Goal: Communication & Community: Answer question/provide support

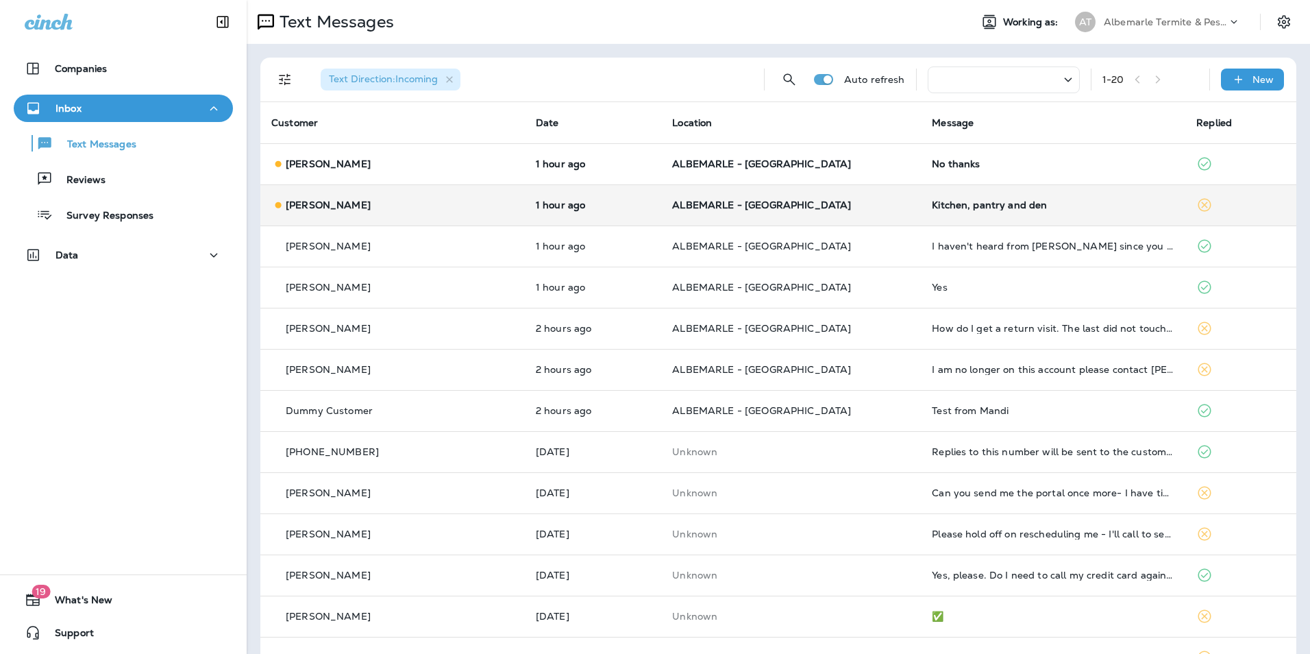
click at [1199, 206] on icon at bounding box center [1205, 205] width 13 height 13
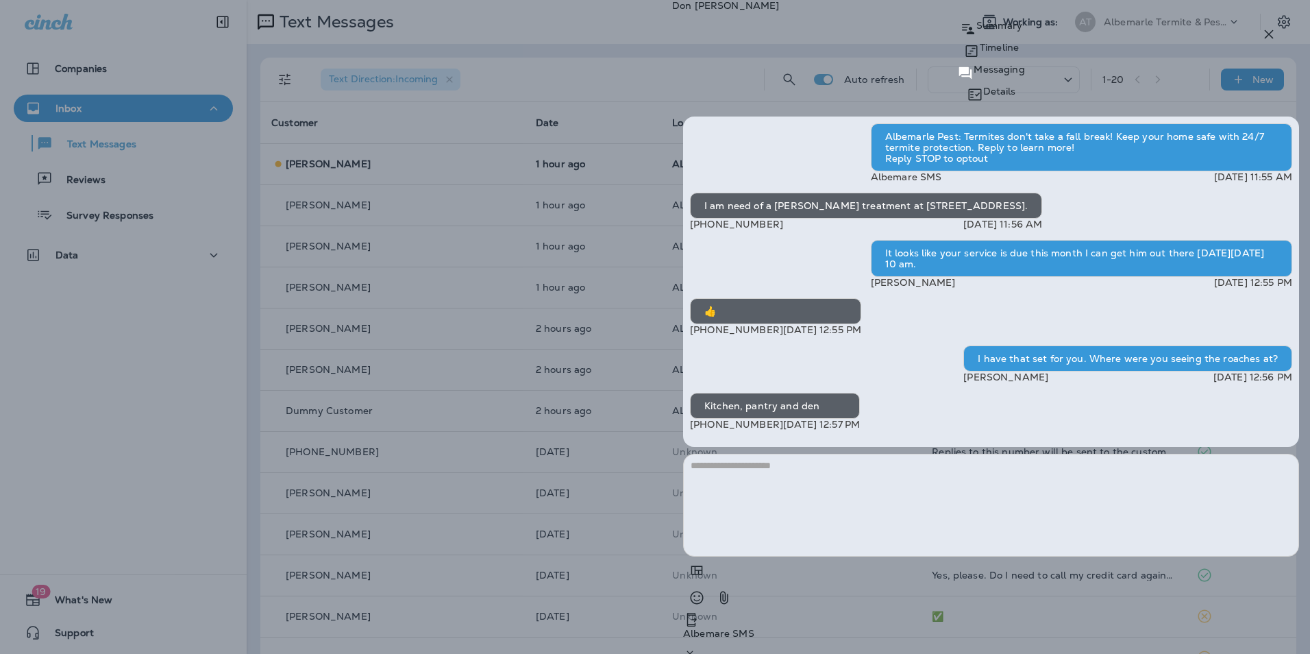
type textarea "*"
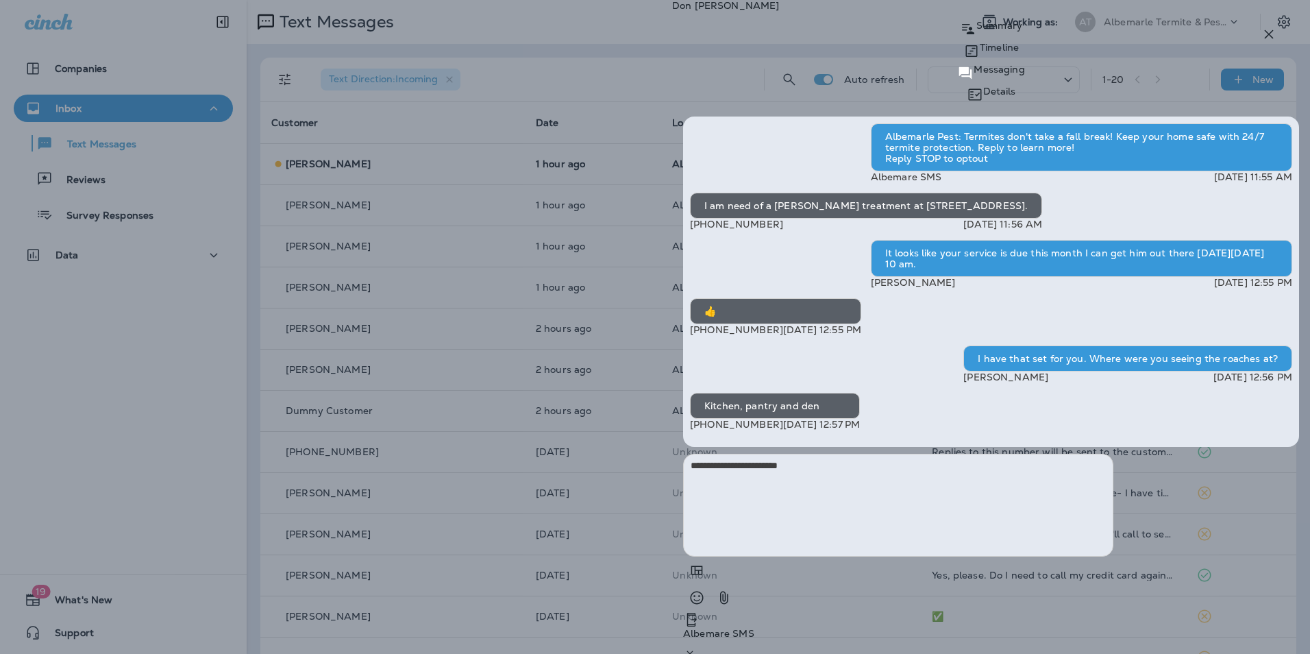
type textarea "**********"
click at [713, 653] on p "Send" at bounding box center [701, 666] width 24 height 11
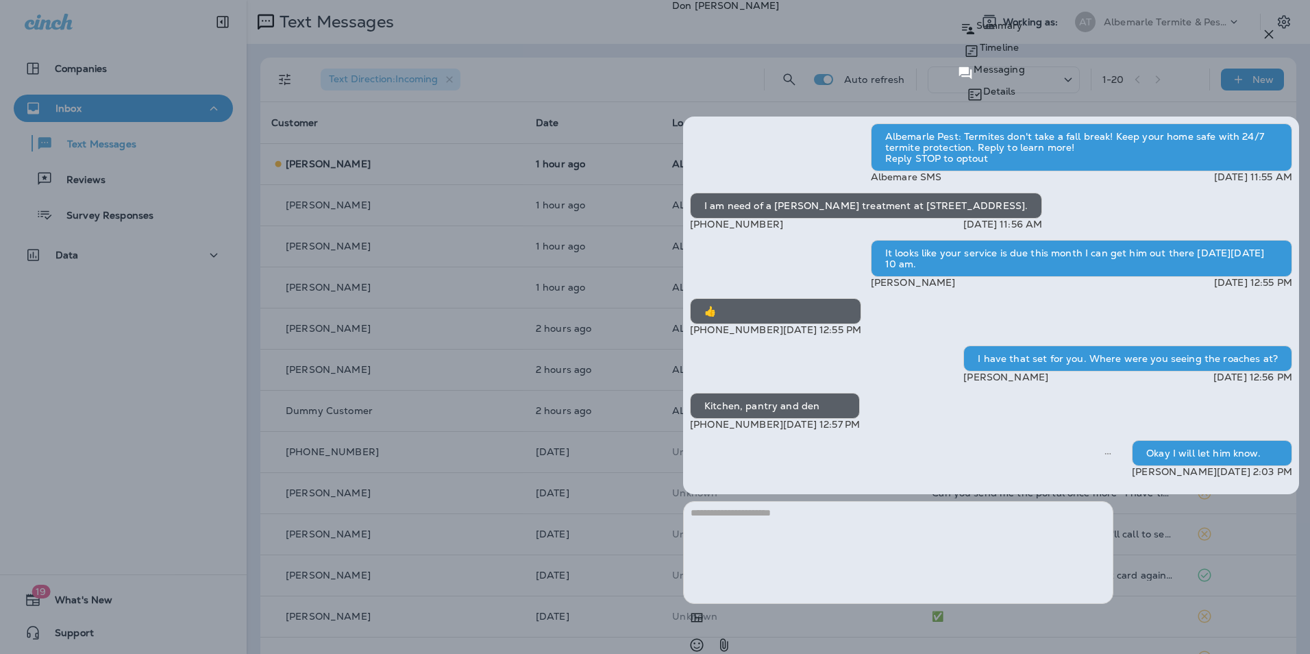
click at [1267, 32] on icon "button" at bounding box center [1269, 34] width 9 height 9
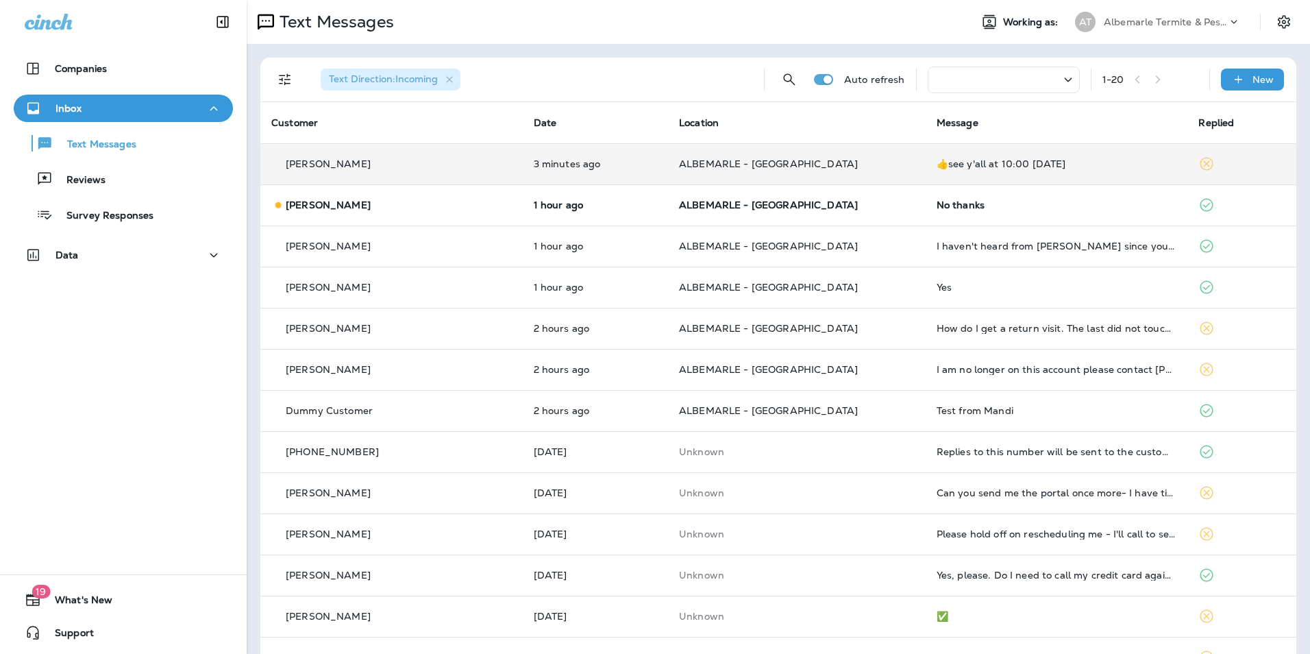
click at [1114, 167] on div "👍see y'all at 10:00 [DATE]" at bounding box center [1057, 163] width 241 height 11
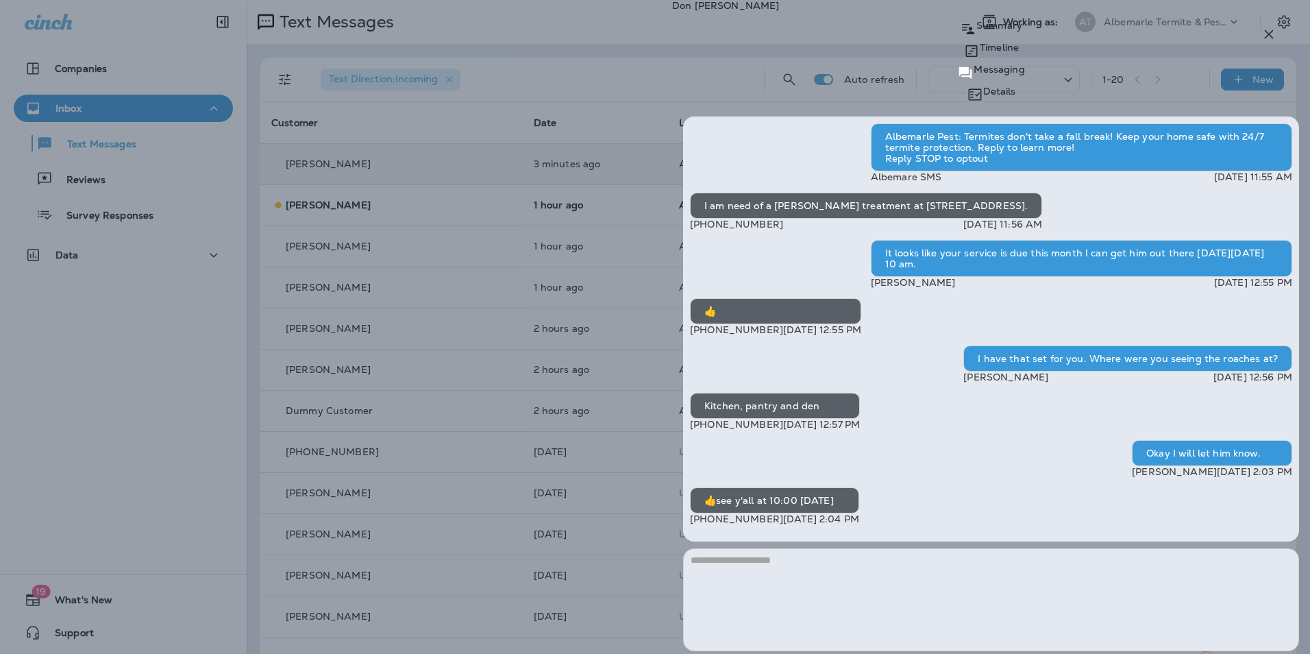
click at [1273, 36] on icon "button" at bounding box center [1269, 34] width 16 height 16
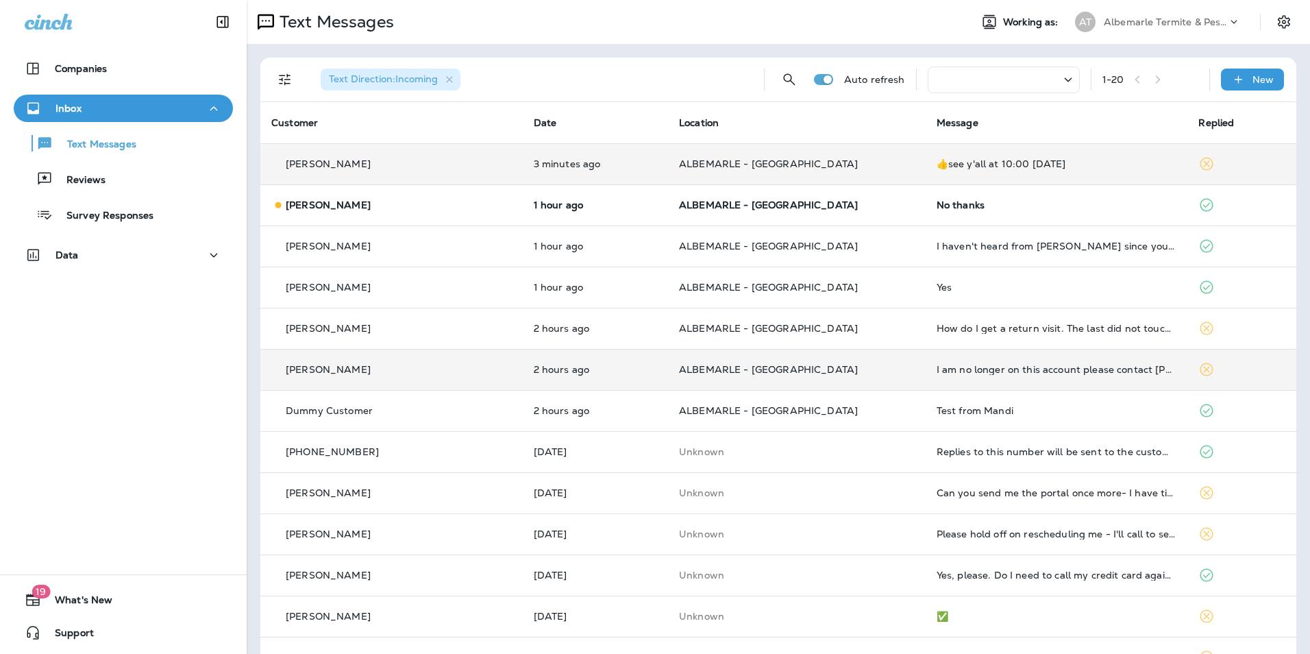
click at [926, 367] on td "I am no longer on this account please contact [PERSON_NAME] [PERSON_NAME]" at bounding box center [1057, 369] width 263 height 41
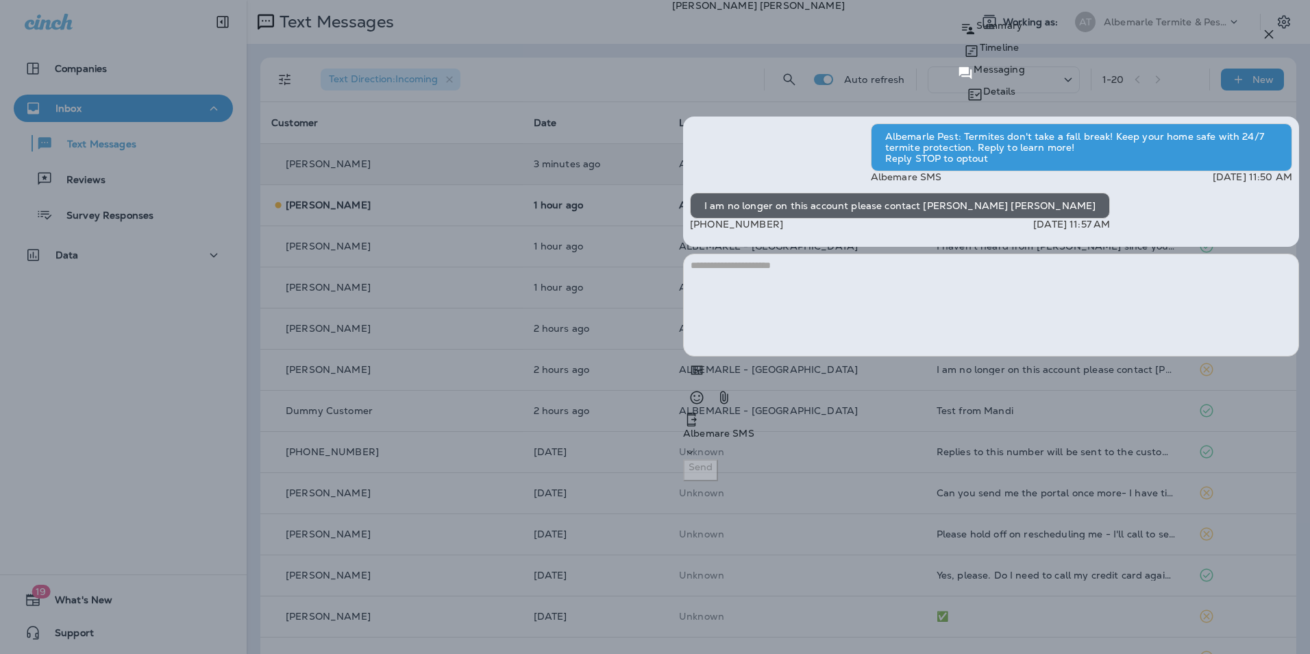
click at [1278, 33] on button "button" at bounding box center [1269, 34] width 27 height 27
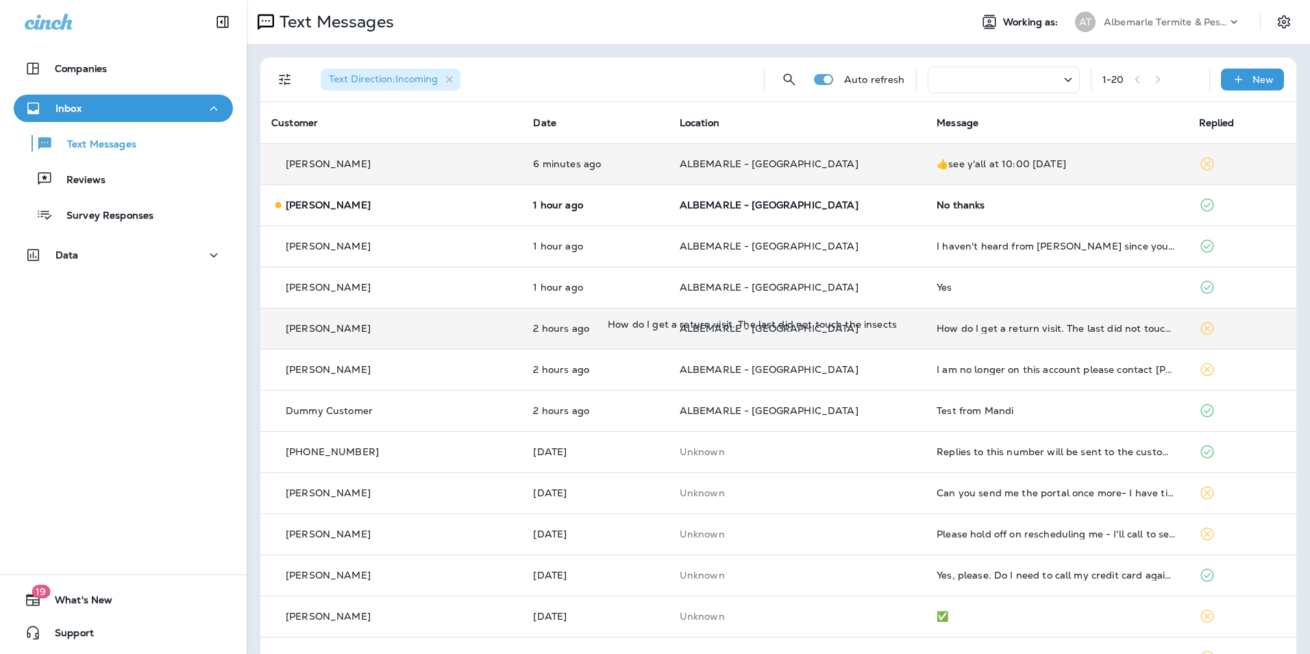
click at [962, 329] on div "How do I get a return visit. The last did not touch the insects" at bounding box center [1057, 328] width 240 height 11
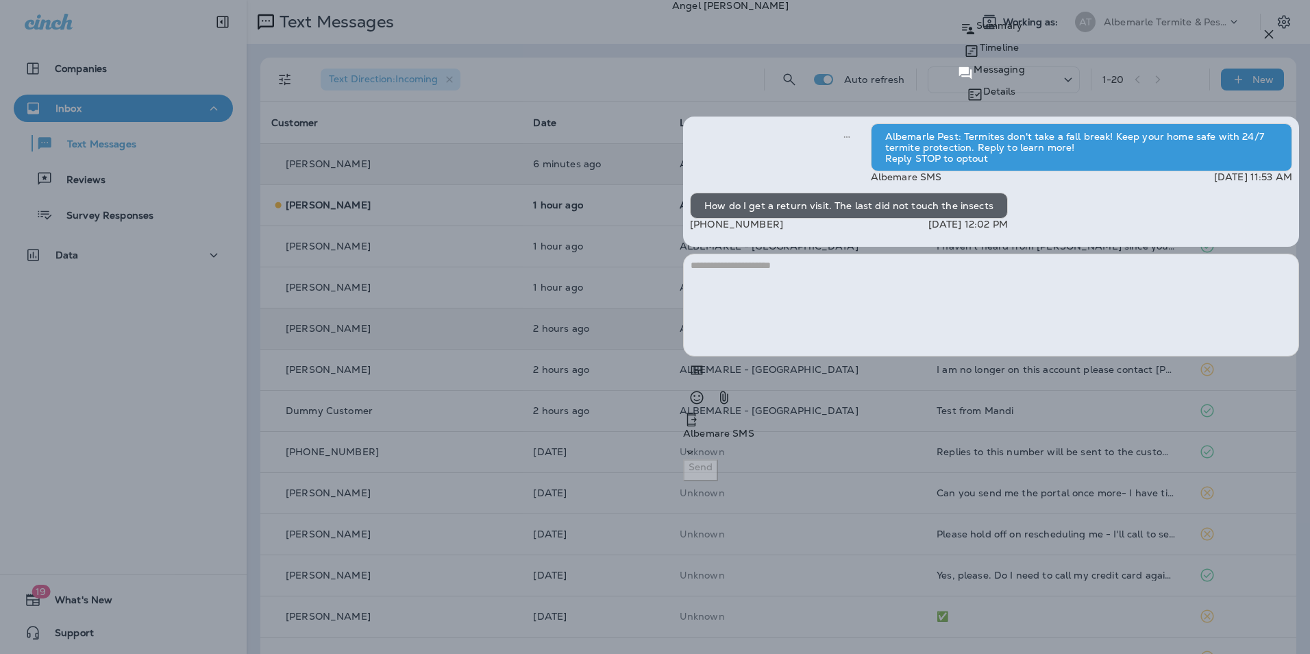
click at [1273, 36] on icon "button" at bounding box center [1269, 34] width 16 height 16
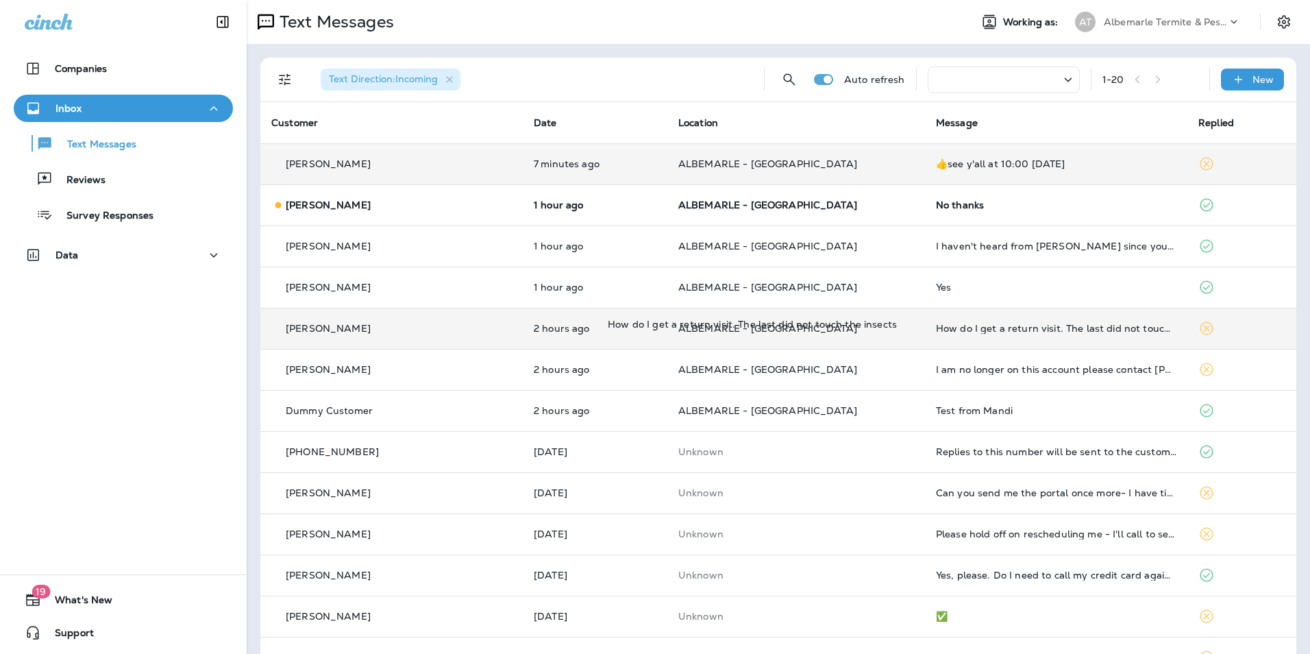
click at [1040, 330] on div "How do I get a return visit. The last did not touch the insects" at bounding box center [1056, 328] width 241 height 11
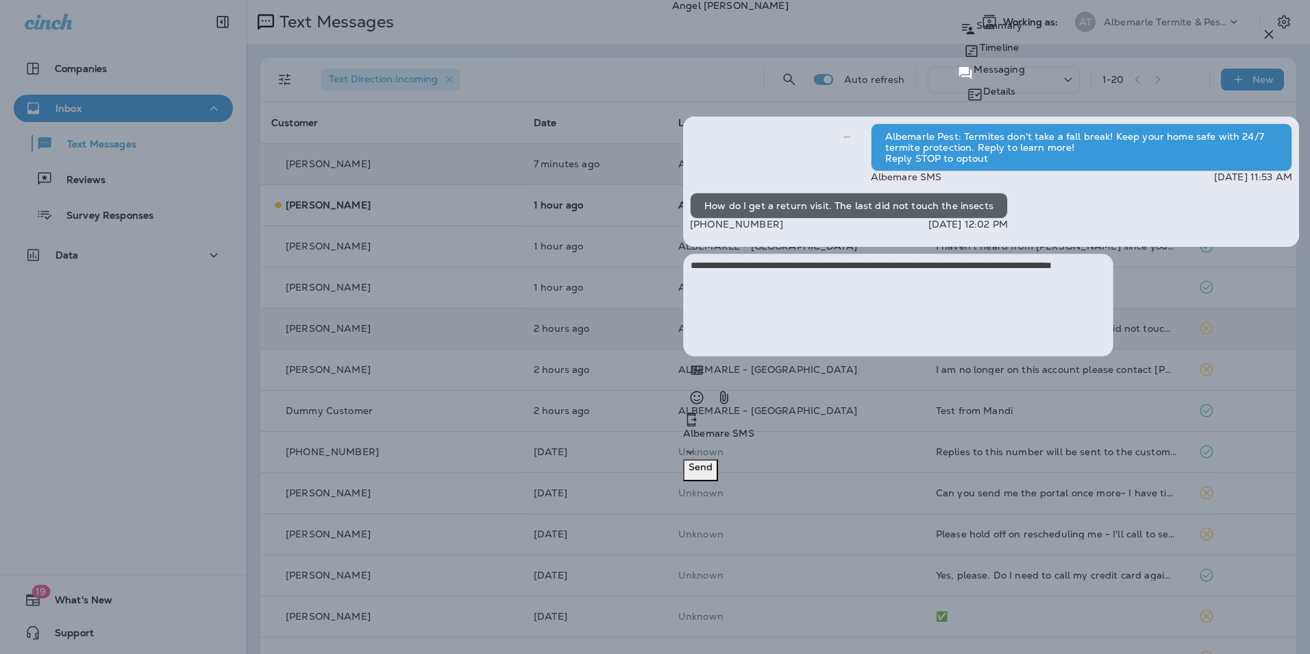
type textarea "**********"
click at [718, 481] on button "Send" at bounding box center [700, 470] width 35 height 22
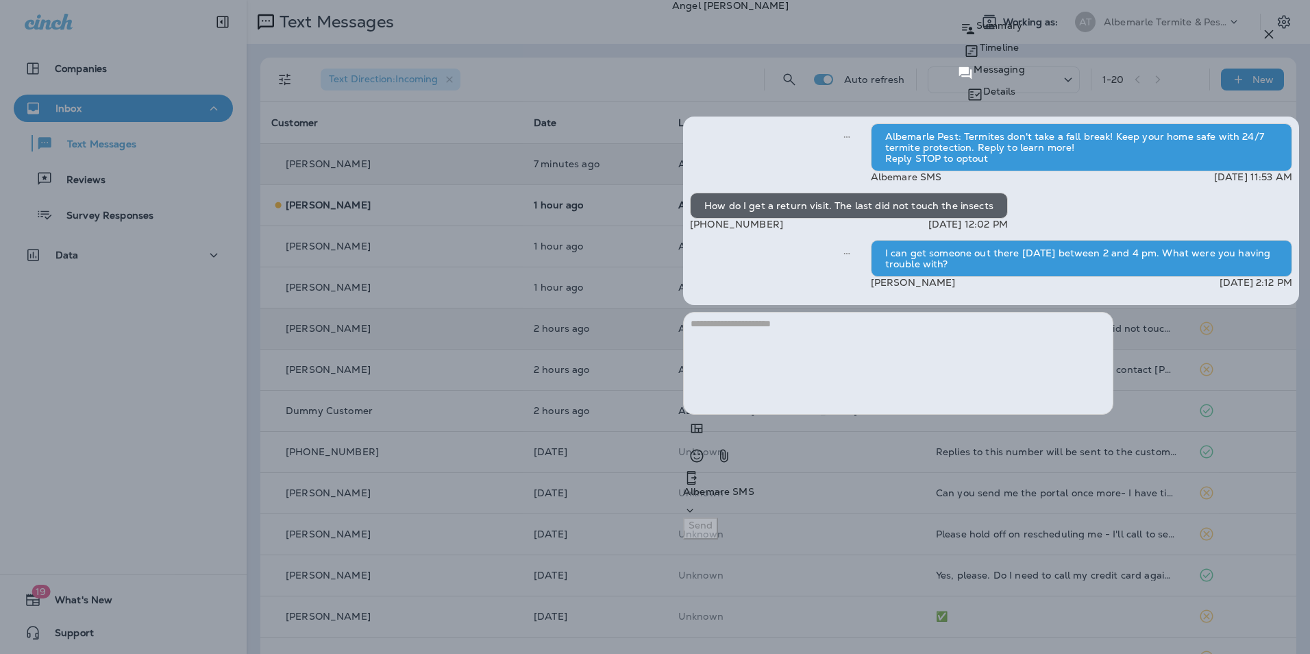
click at [1265, 34] on icon "button" at bounding box center [1269, 34] width 16 height 16
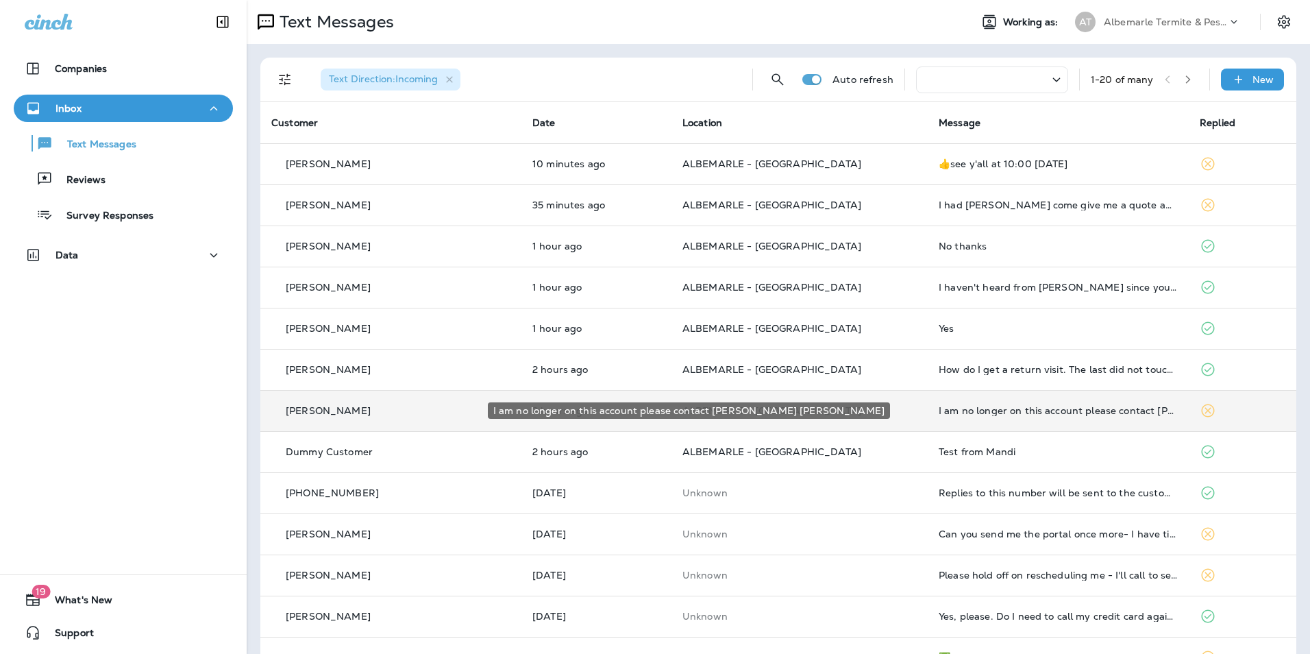
click at [1051, 408] on div "I am no longer on this account please contact [PERSON_NAME] [PERSON_NAME]" at bounding box center [1058, 410] width 239 height 11
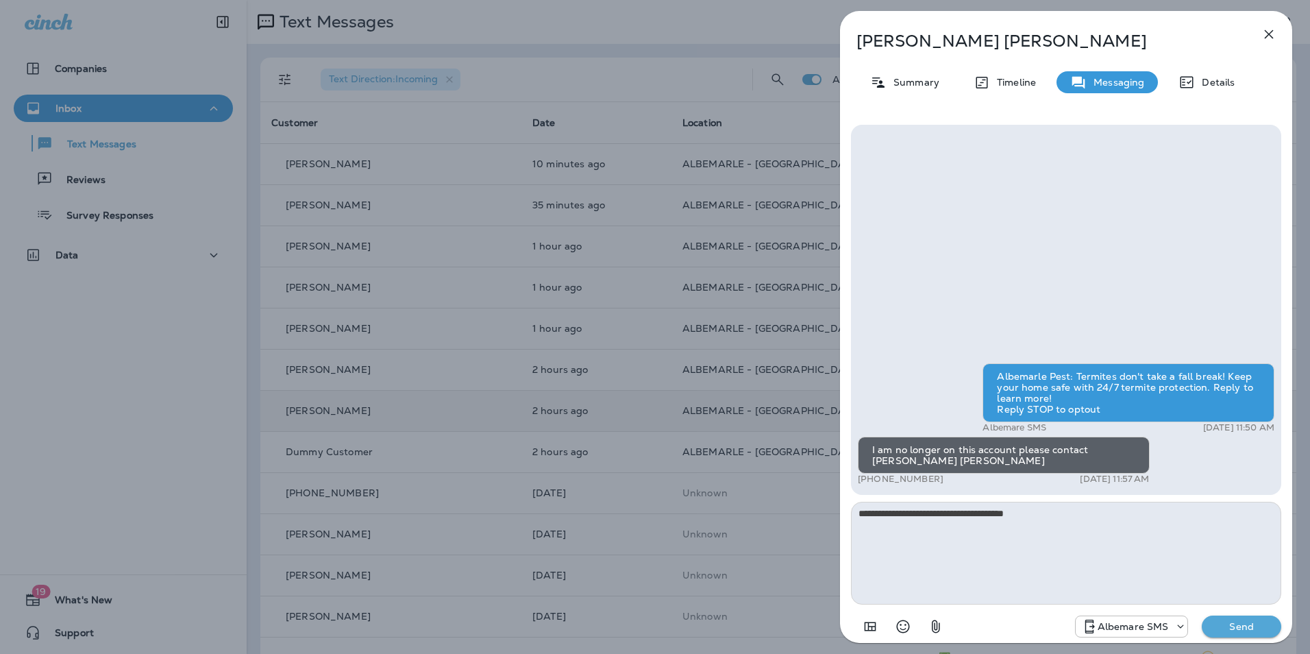
type textarea "**********"
click at [1238, 627] on p "Send" at bounding box center [1242, 626] width 58 height 12
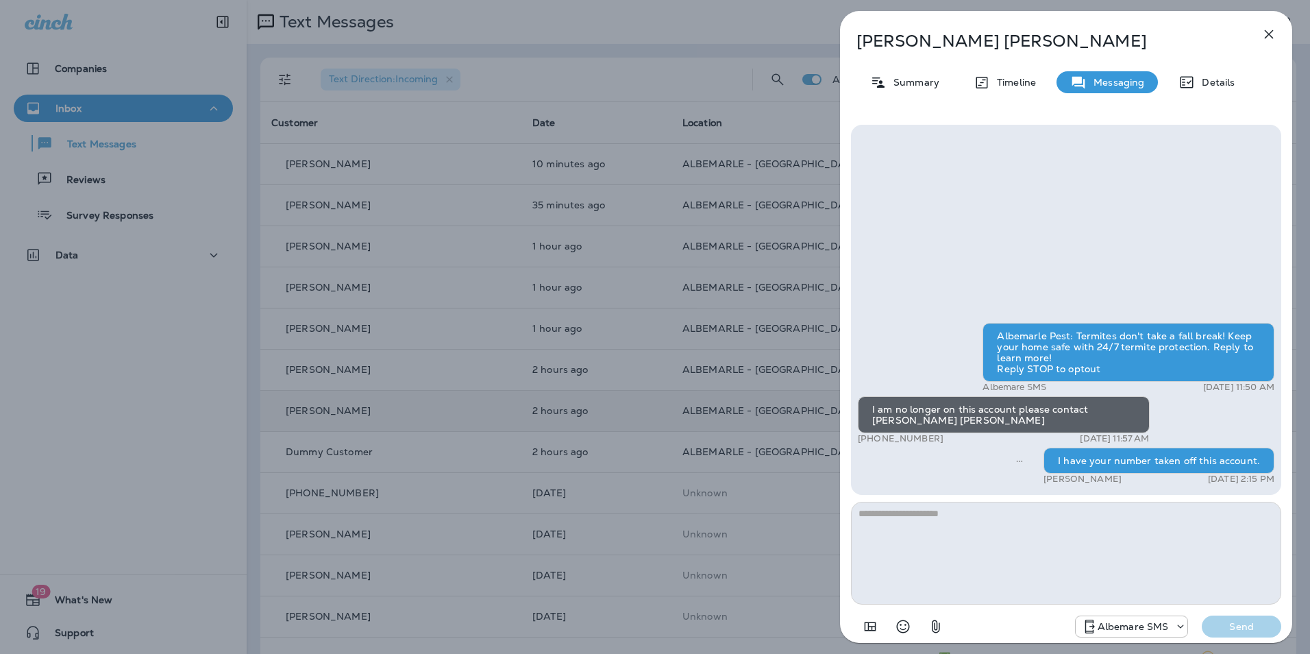
click at [1273, 38] on icon "button" at bounding box center [1269, 34] width 9 height 9
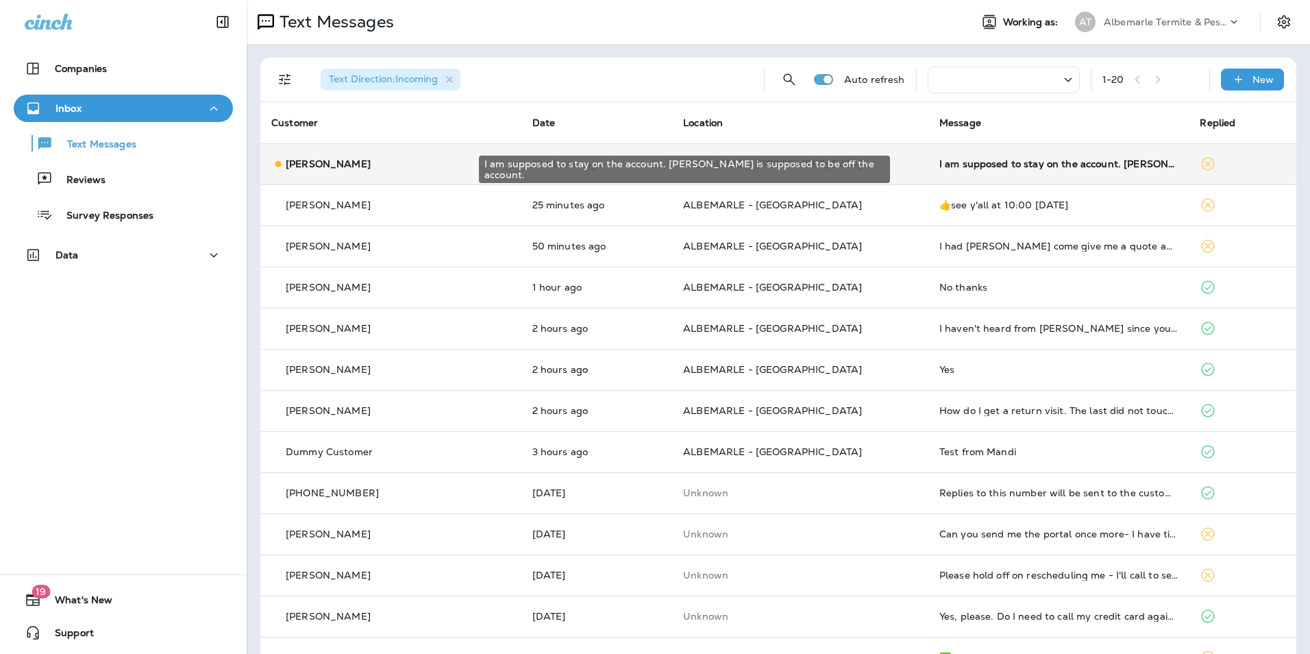
click at [1132, 161] on div "I am supposed to stay on the account. [PERSON_NAME] is supposed to be off the a…" at bounding box center [1059, 163] width 239 height 11
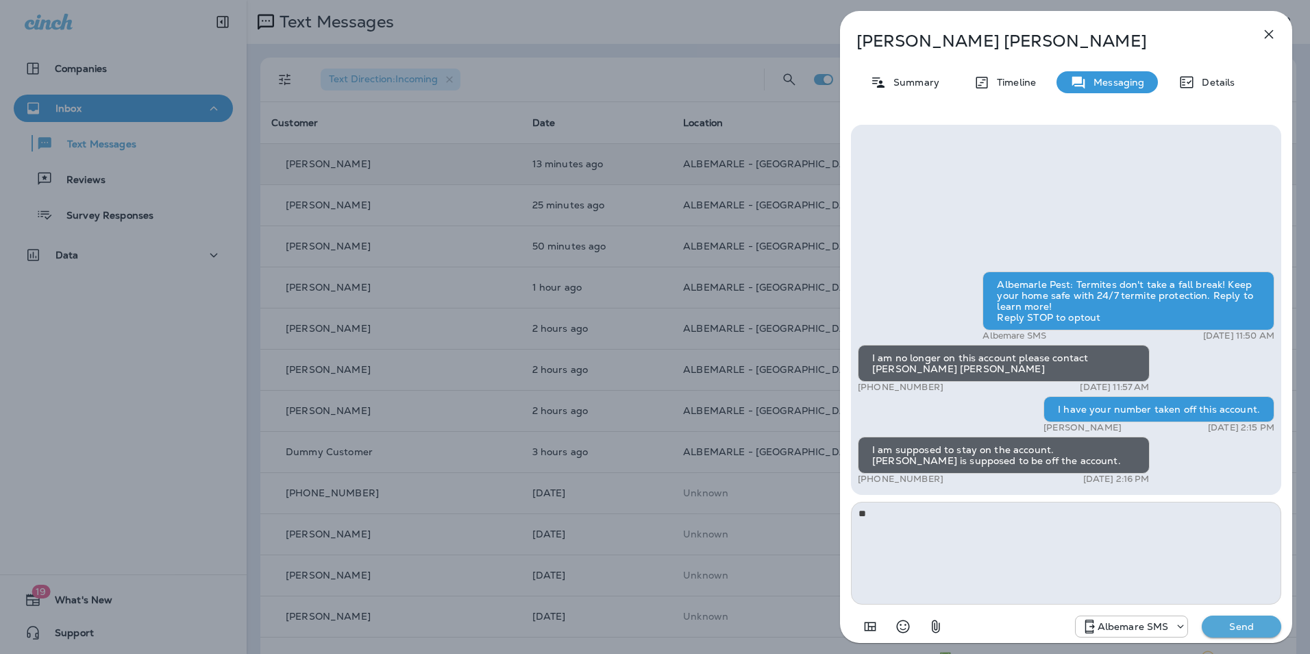
type textarea "*"
type textarea "**********"
click at [1242, 624] on p "Send" at bounding box center [1242, 626] width 58 height 12
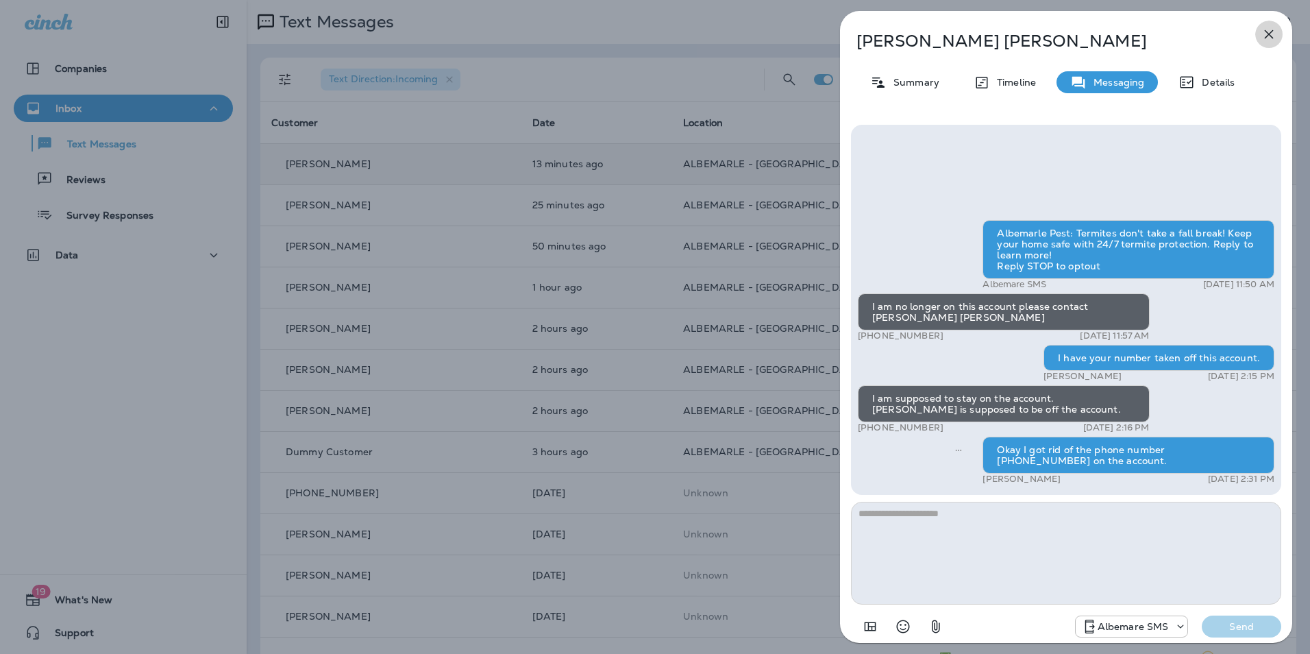
click at [1273, 31] on icon "button" at bounding box center [1269, 34] width 9 height 9
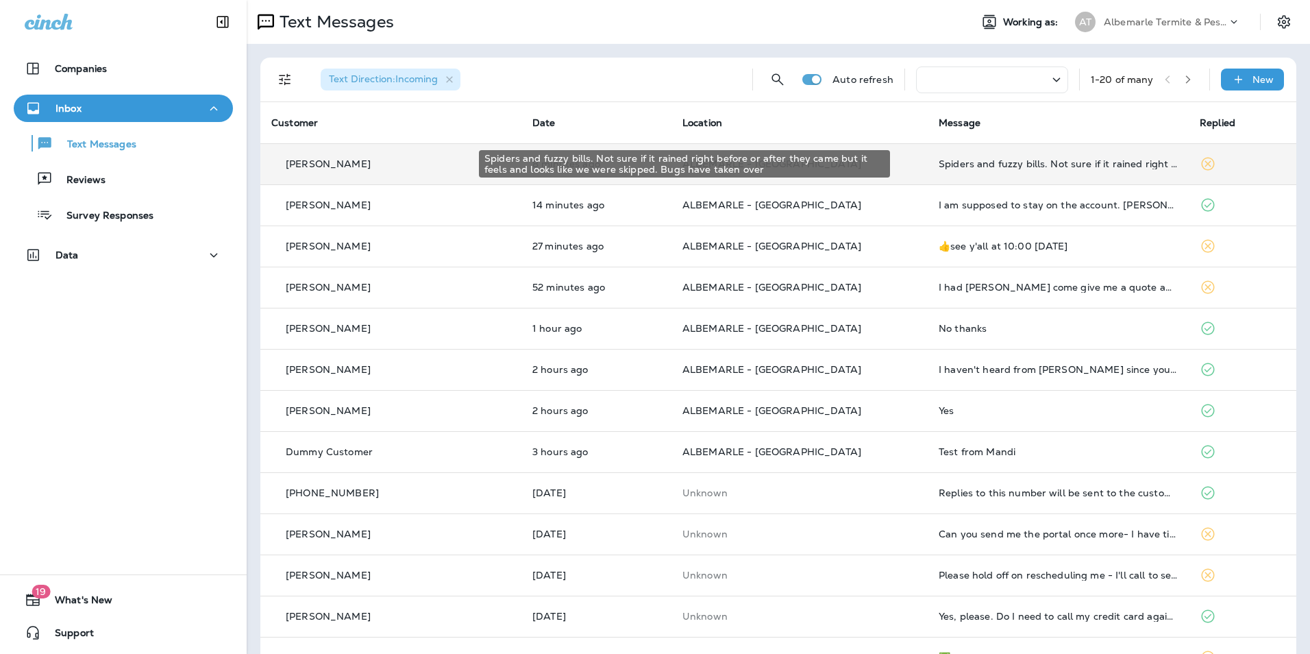
click at [1149, 167] on div "Spiders and fuzzy bills. Not sure if it rained right before or after they came …" at bounding box center [1058, 163] width 239 height 11
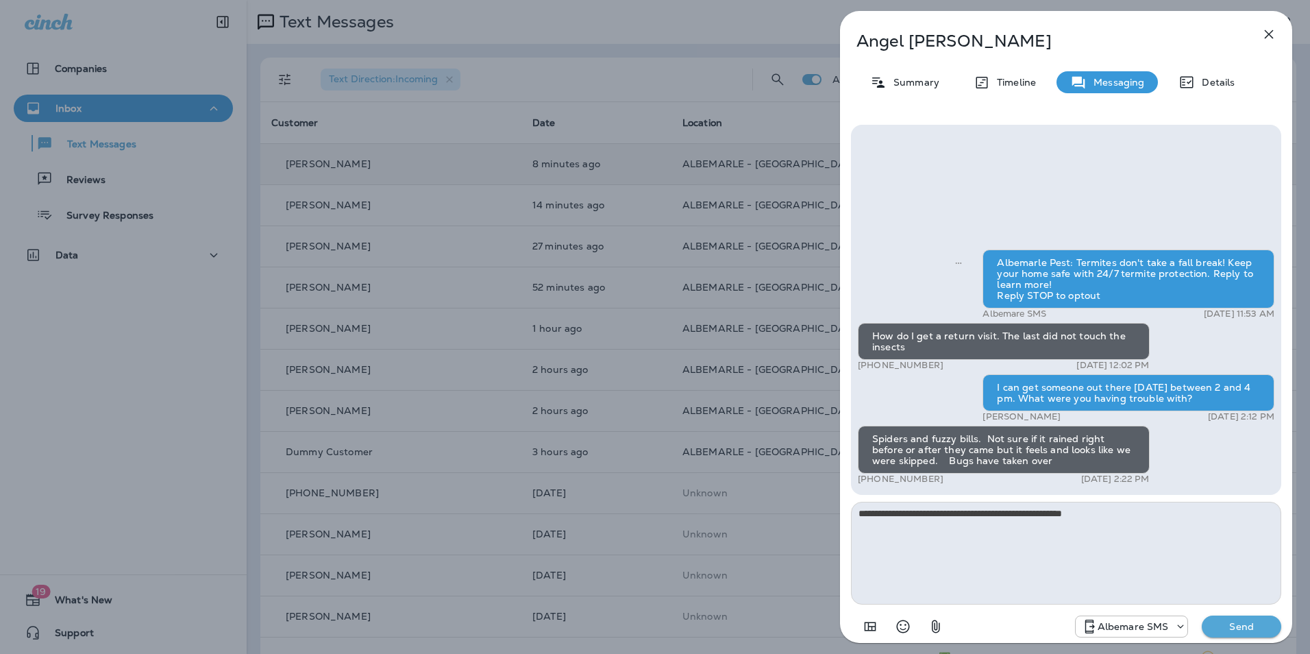
type textarea "**********"
click at [1225, 621] on p "Send" at bounding box center [1242, 626] width 58 height 12
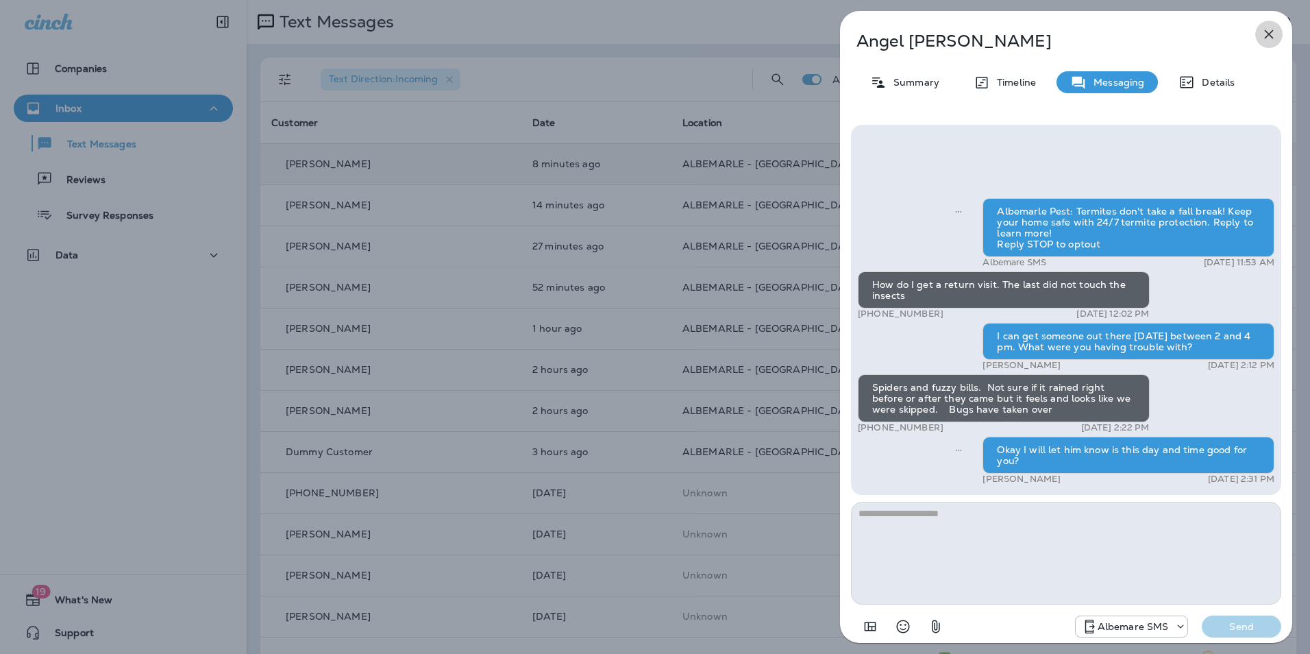
click at [1263, 29] on icon "button" at bounding box center [1269, 34] width 16 height 16
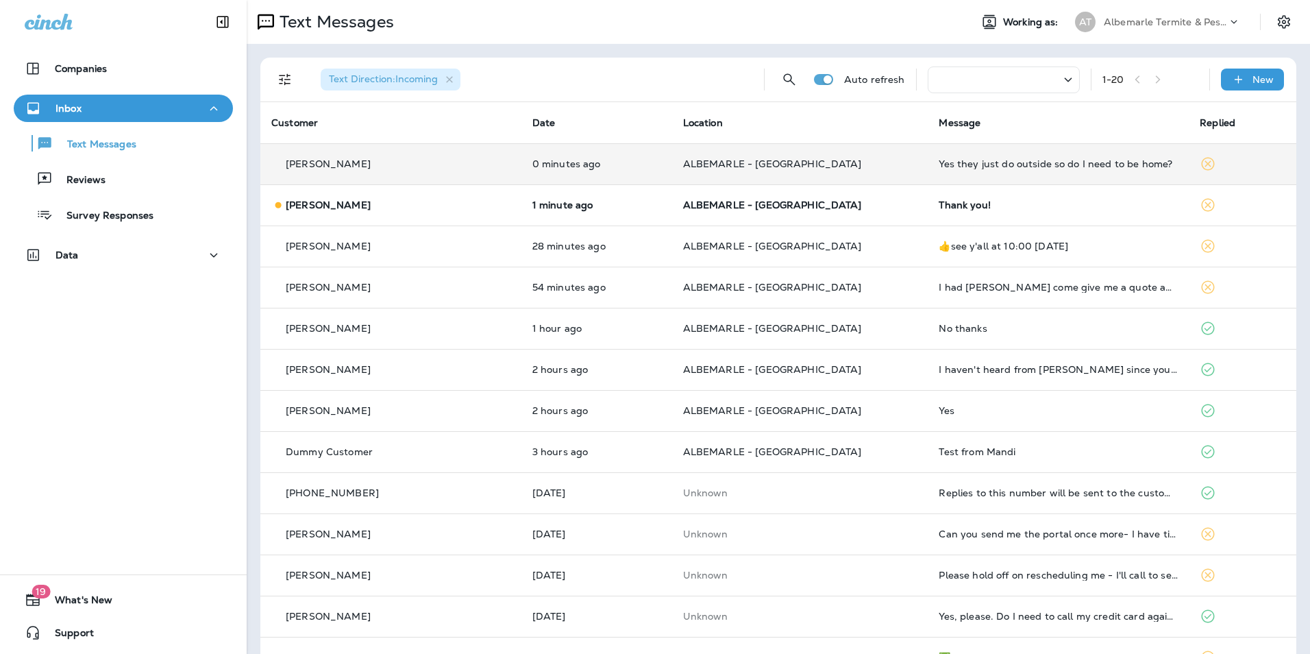
click at [1144, 171] on td "Yes they just do outside so do I need to be home?" at bounding box center [1058, 163] width 261 height 41
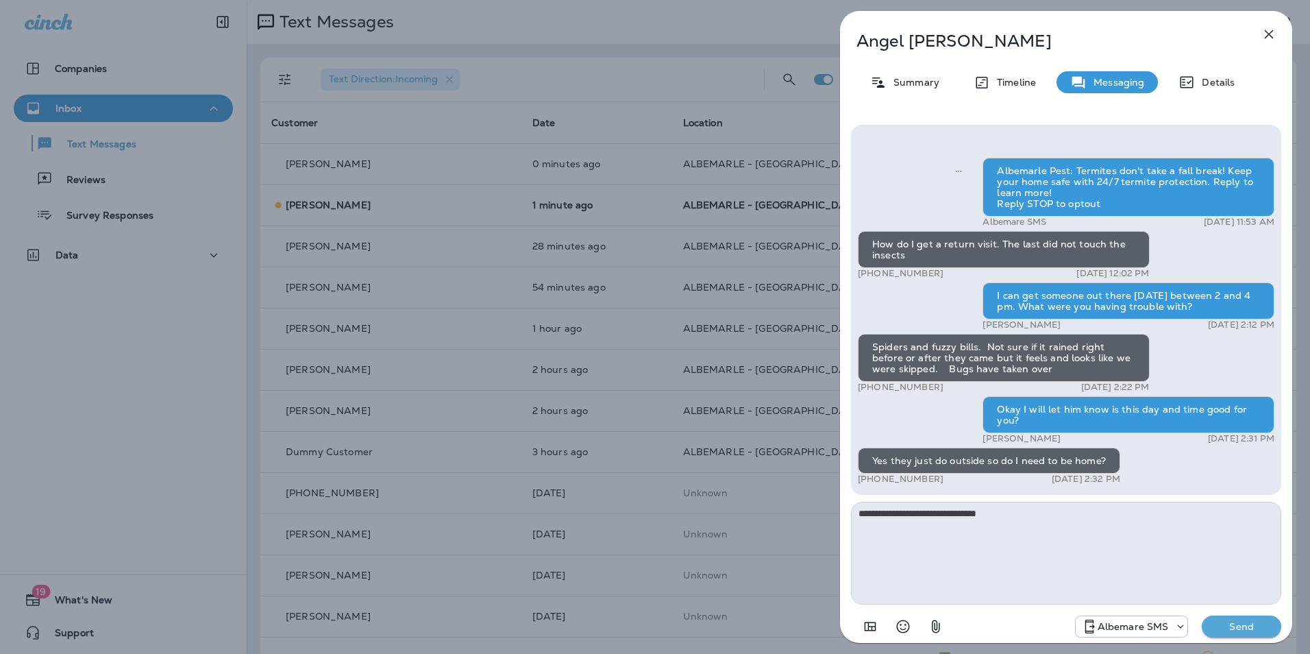
type textarea "**********"
click at [1239, 625] on p "Send" at bounding box center [1242, 626] width 58 height 12
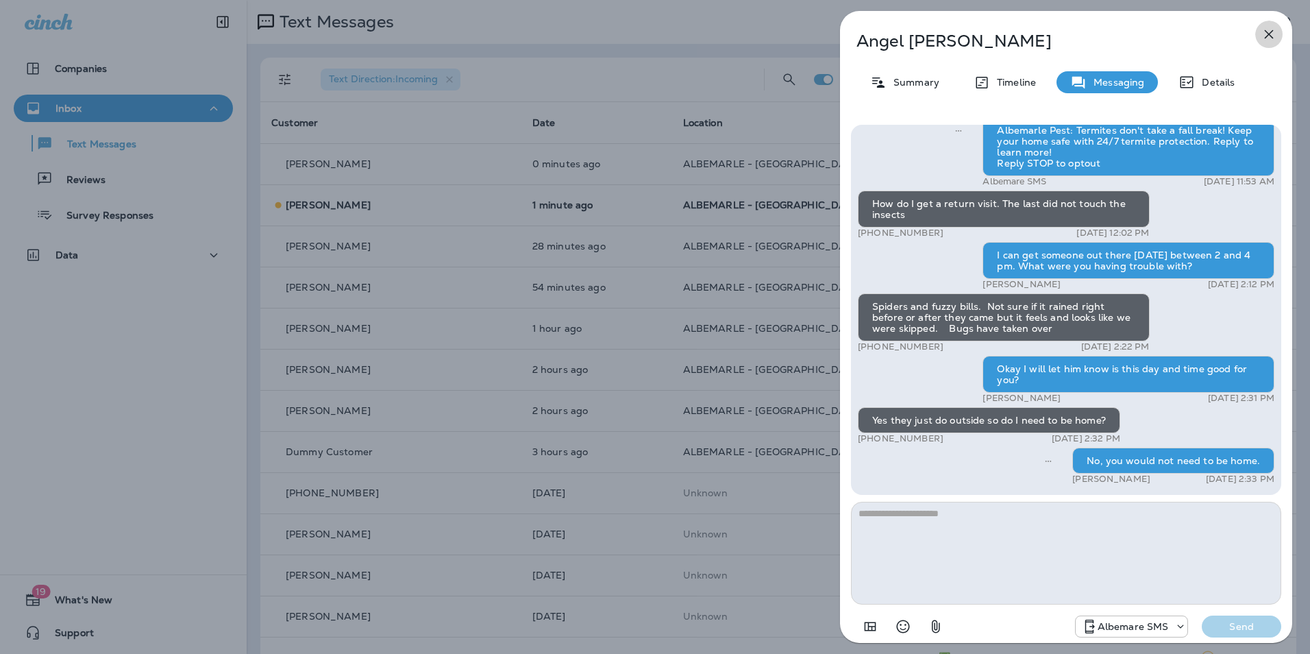
click at [1263, 28] on icon "button" at bounding box center [1269, 34] width 16 height 16
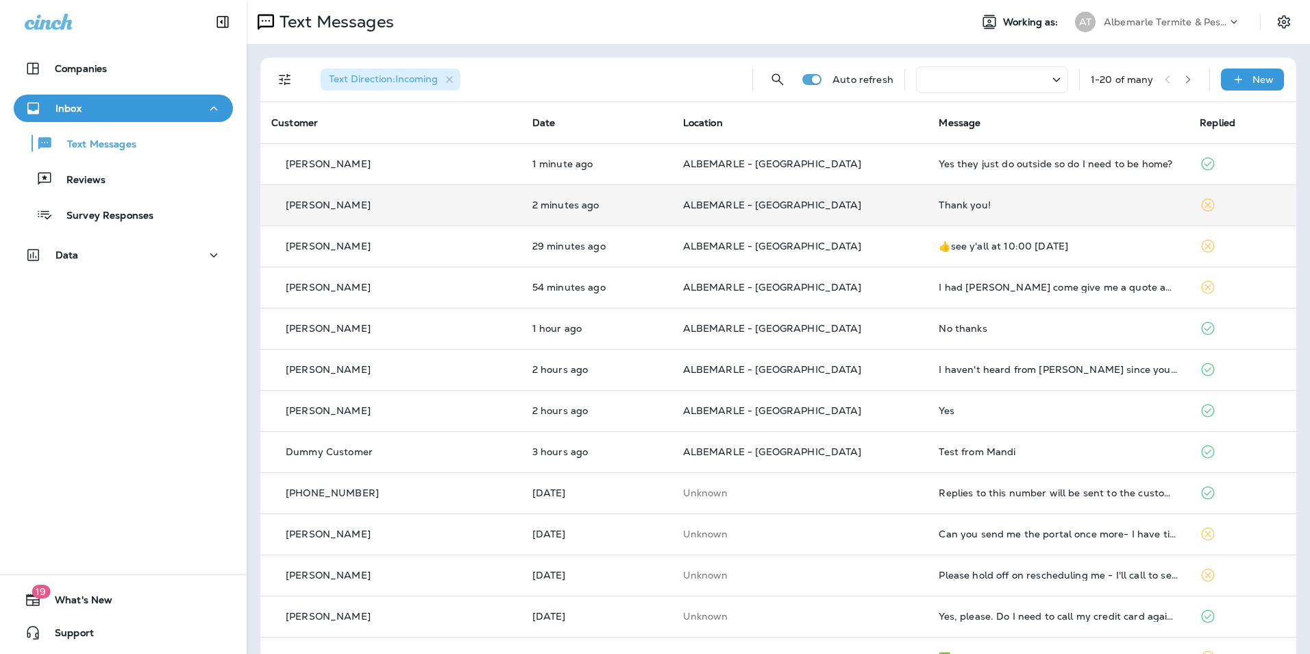
click at [1158, 207] on td "Thank you!" at bounding box center [1058, 204] width 261 height 41
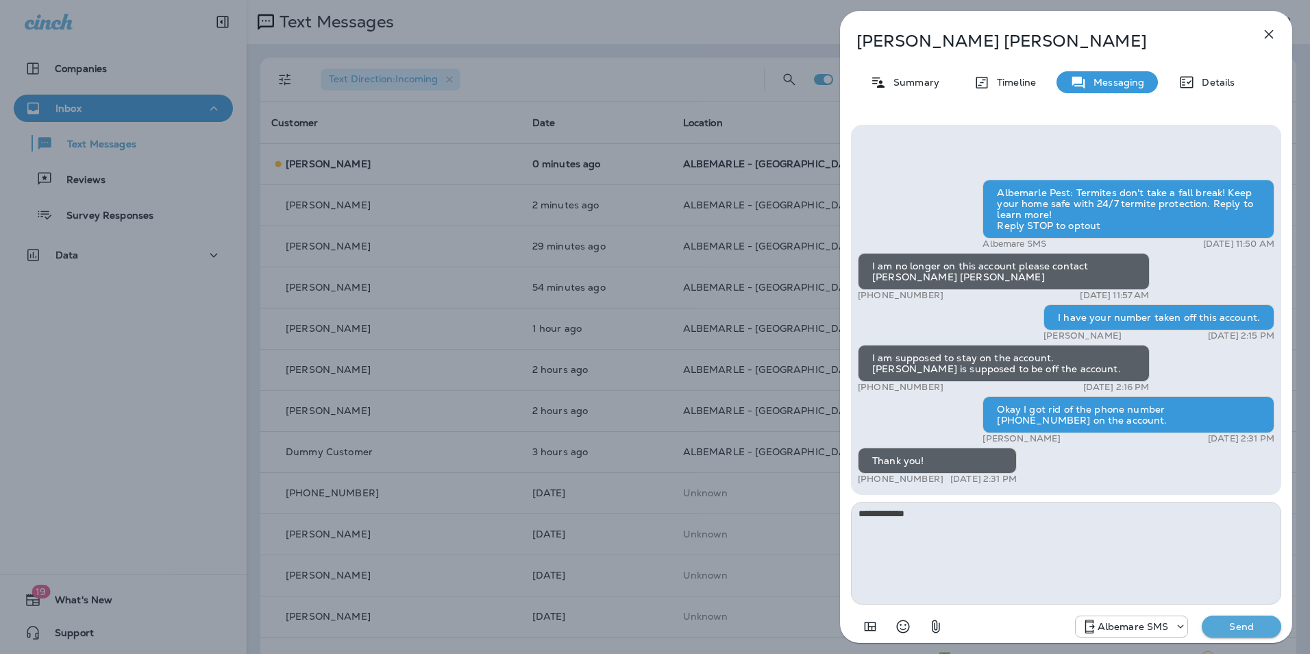
type textarea "**********"
click at [1238, 622] on p "Send" at bounding box center [1242, 626] width 58 height 12
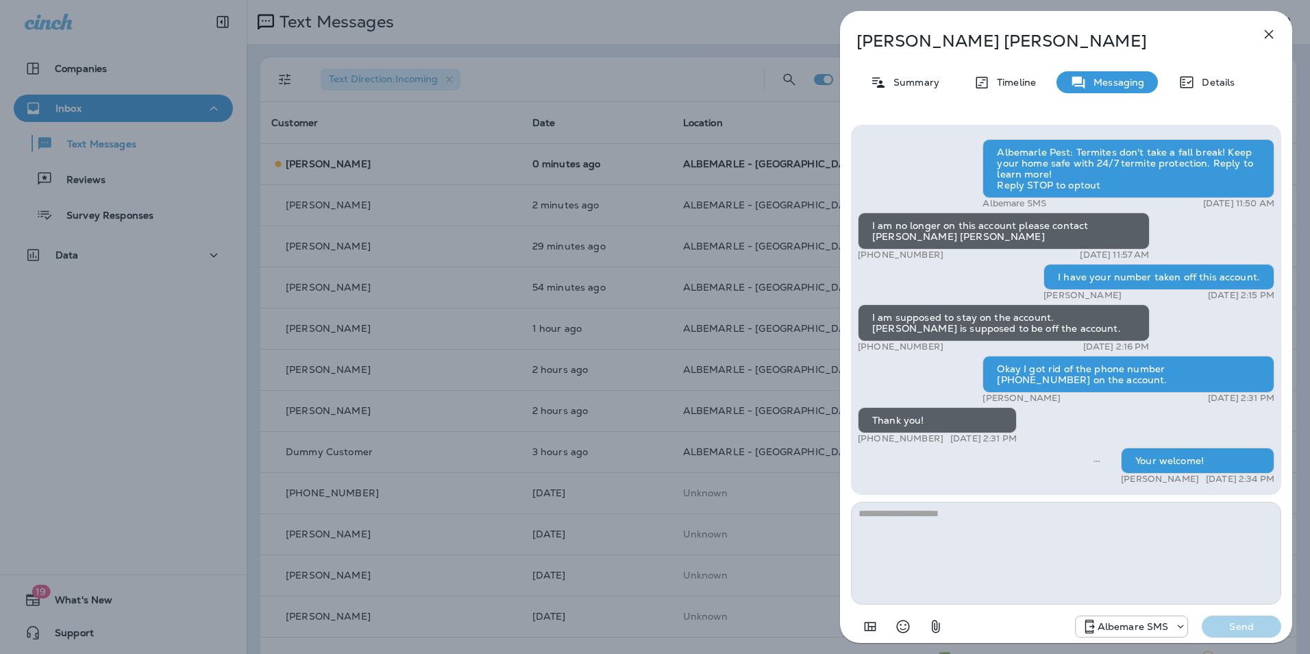
click at [1269, 32] on icon "button" at bounding box center [1269, 34] width 16 height 16
